Goal: Book appointment/travel/reservation

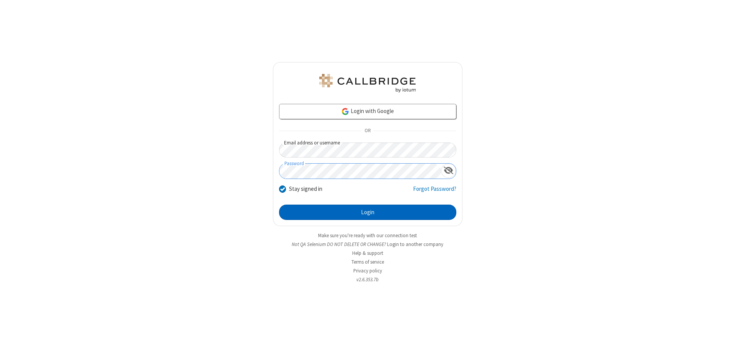
click at [367, 212] on button "Login" at bounding box center [367, 211] width 177 height 15
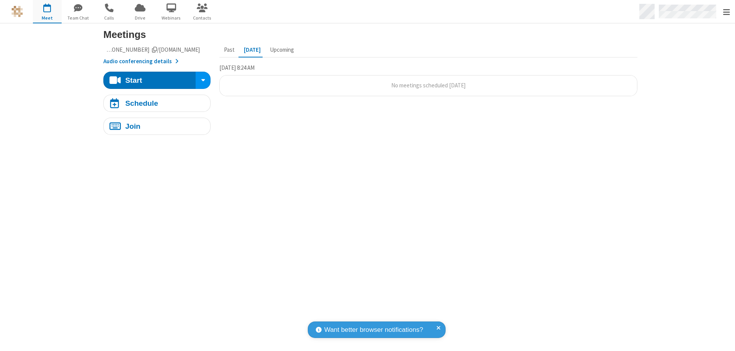
click at [726, 12] on span "Open menu" at bounding box center [726, 12] width 7 height 8
click at [47, 11] on span "button" at bounding box center [47, 8] width 29 height 13
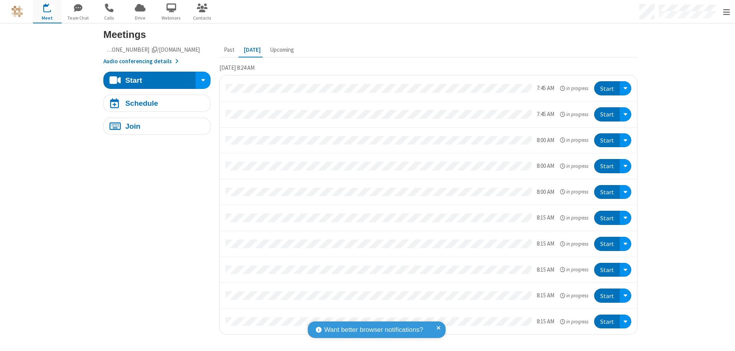
click at [47, 11] on span "button" at bounding box center [47, 8] width 29 height 13
click at [154, 103] on div "Schedule" at bounding box center [141, 103] width 33 height 7
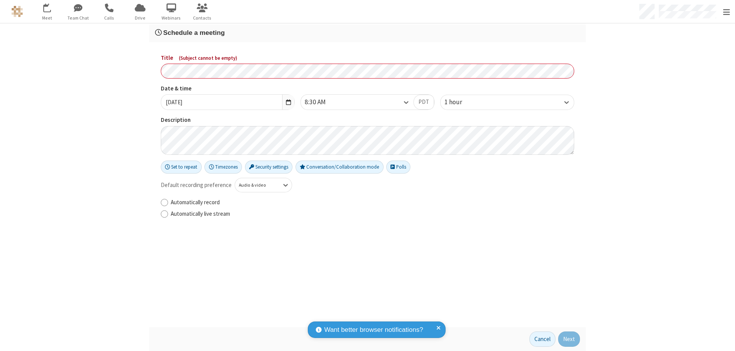
click at [364, 33] on h3 "Schedule a meeting" at bounding box center [367, 32] width 425 height 7
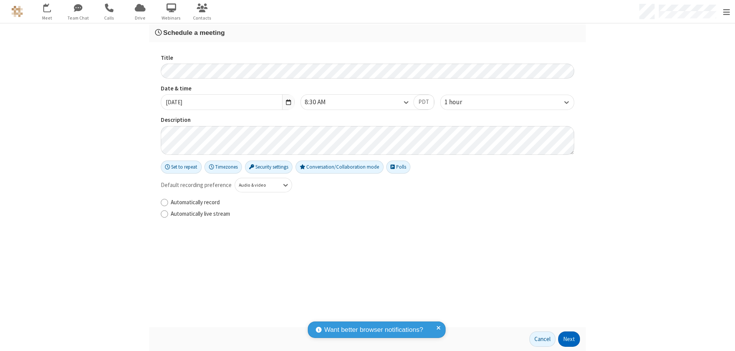
click at [566, 339] on button "Next" at bounding box center [569, 338] width 22 height 15
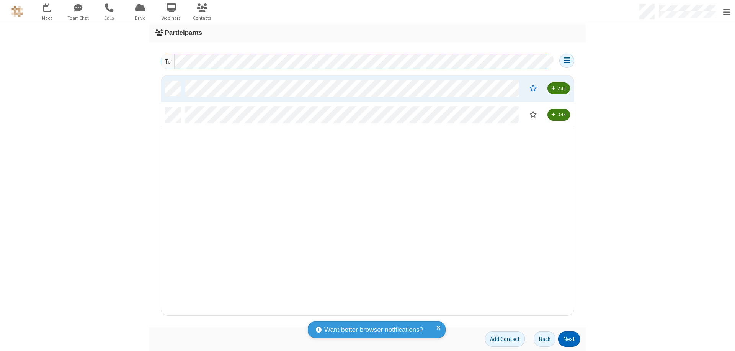
click at [566, 339] on button "Next" at bounding box center [569, 338] width 22 height 15
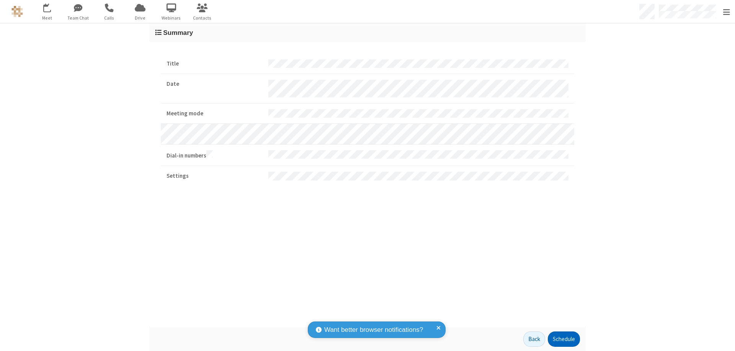
click at [561, 339] on button "Schedule" at bounding box center [564, 338] width 32 height 15
